Goal: Transaction & Acquisition: Subscribe to service/newsletter

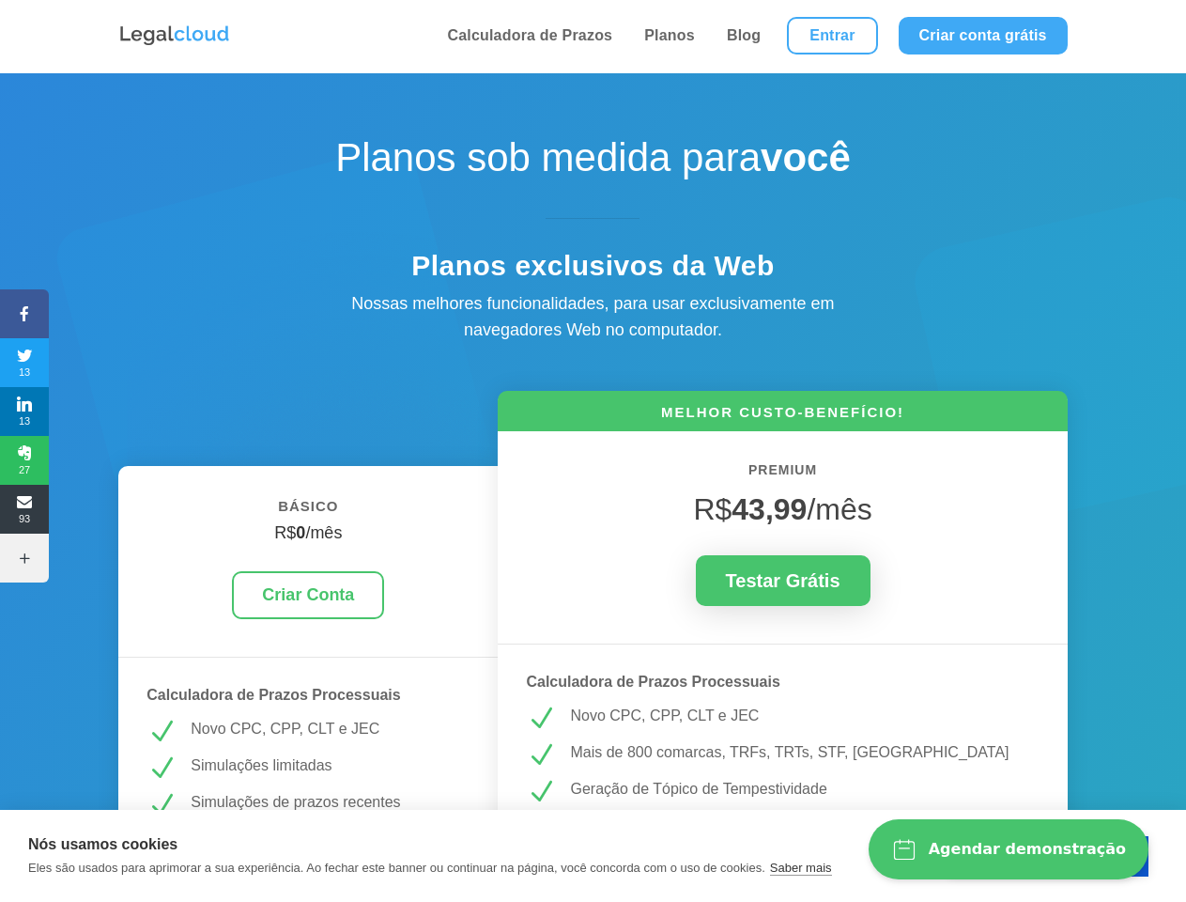
click at [24, 314] on icon at bounding box center [24, 313] width 49 height 15
click at [24, 363] on span "13" at bounding box center [24, 363] width 49 height 30
click at [24, 411] on span "13" at bounding box center [24, 411] width 49 height 30
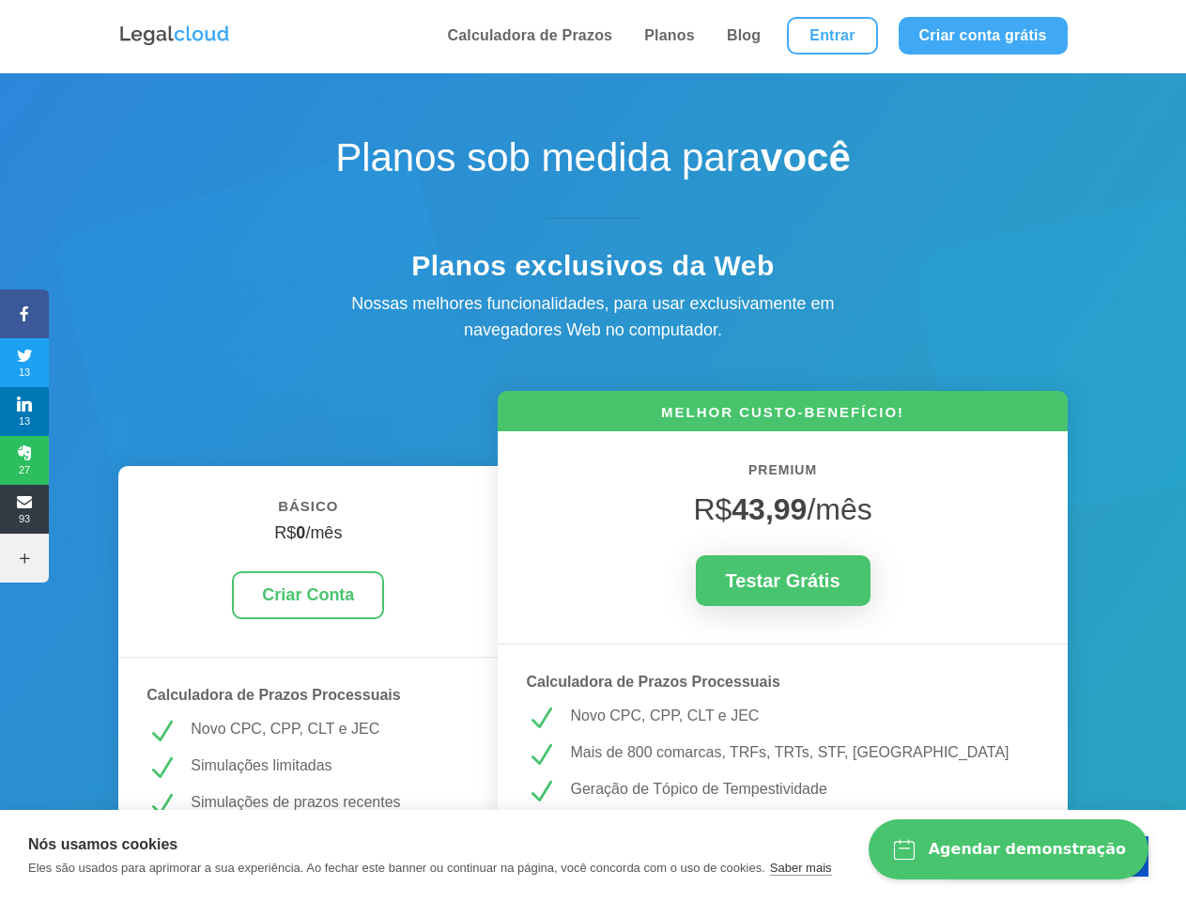
click at [24, 460] on span "27" at bounding box center [24, 460] width 49 height 30
click at [24, 509] on span "93" at bounding box center [24, 509] width 49 height 30
click at [24, 558] on icon at bounding box center [24, 557] width 49 height 15
